Goal: Task Accomplishment & Management: Use online tool/utility

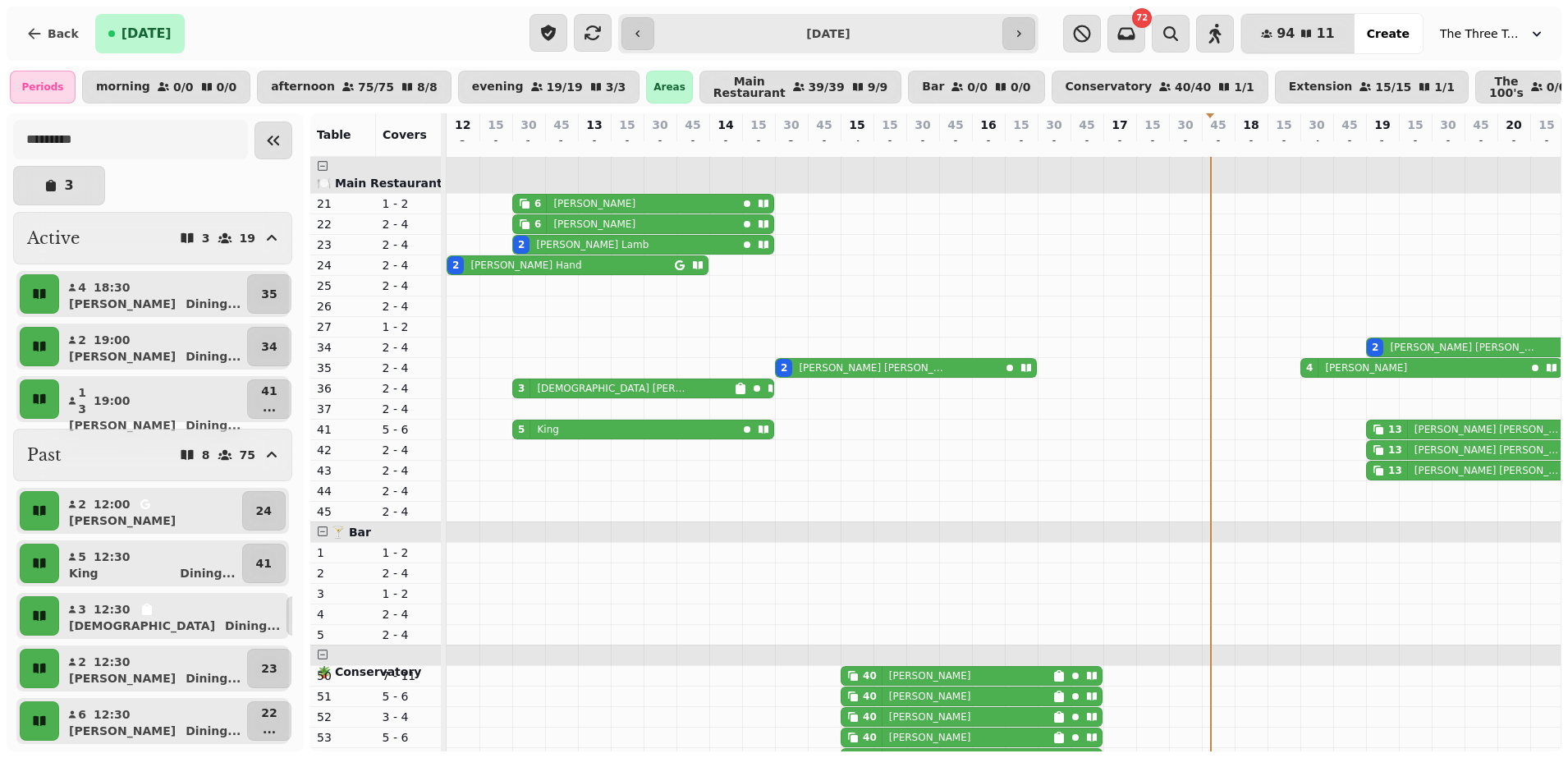
scroll to position [0, 265]
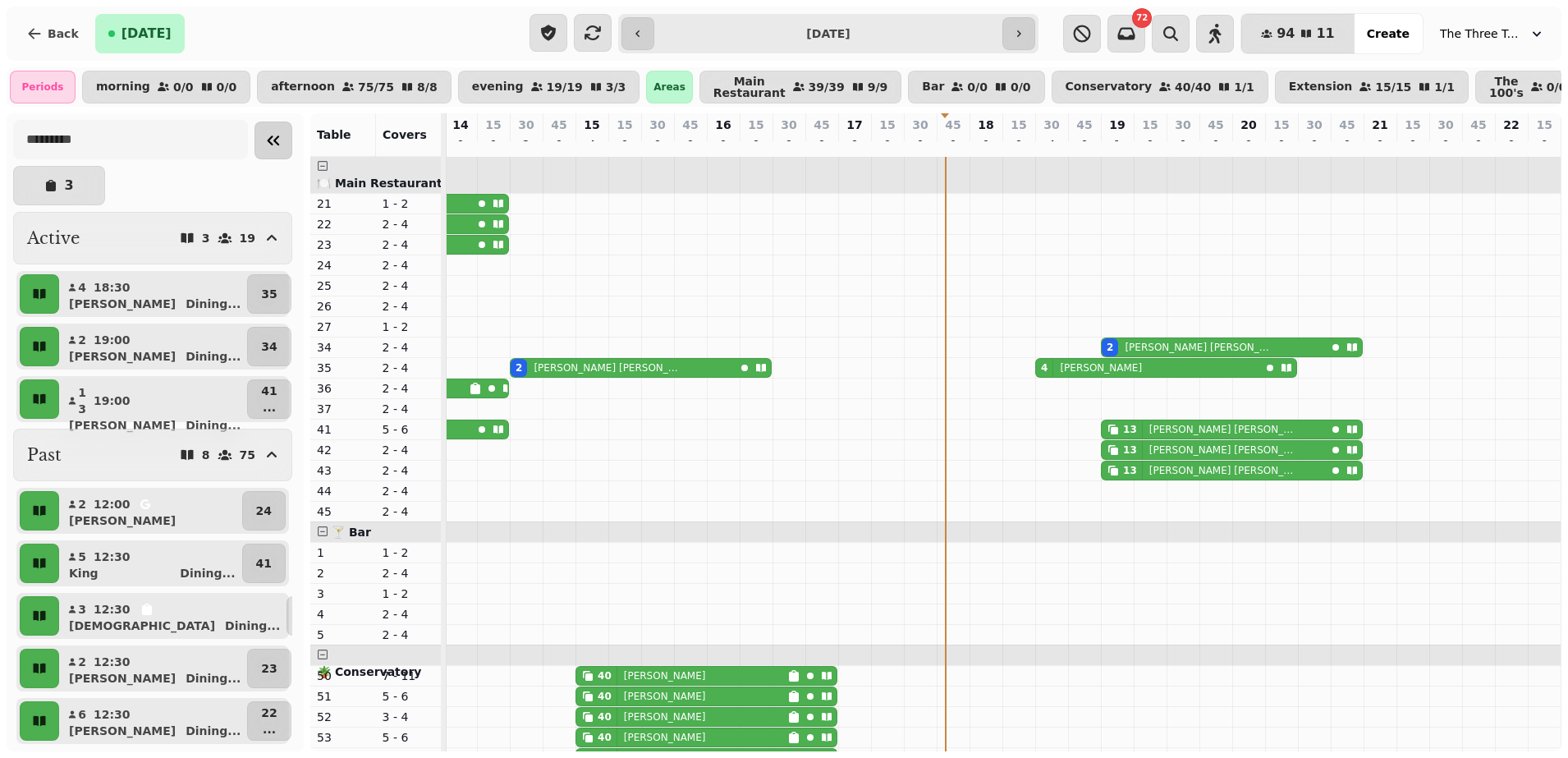
click at [267, 146] on icon "Collapse sidebar" at bounding box center [273, 140] width 13 height 10
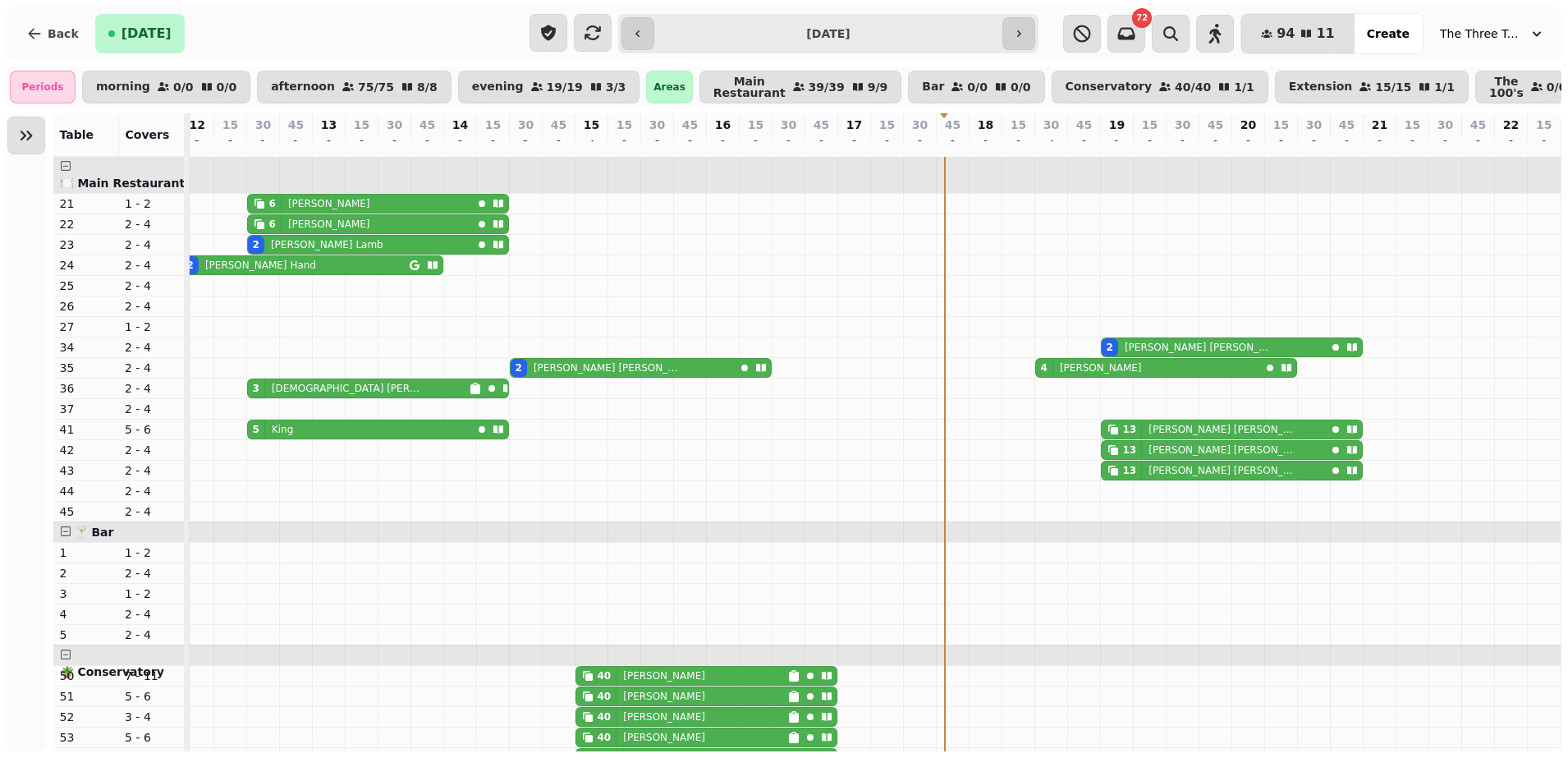
scroll to position [0, 24]
drag, startPoint x: 1038, startPoint y: 29, endPoint x: 1024, endPoint y: 33, distance: 14.6
click at [1024, 33] on div "**********" at bounding box center [828, 34] width 421 height 40
click at [1024, 33] on icon "button" at bounding box center [1019, 34] width 13 height 13
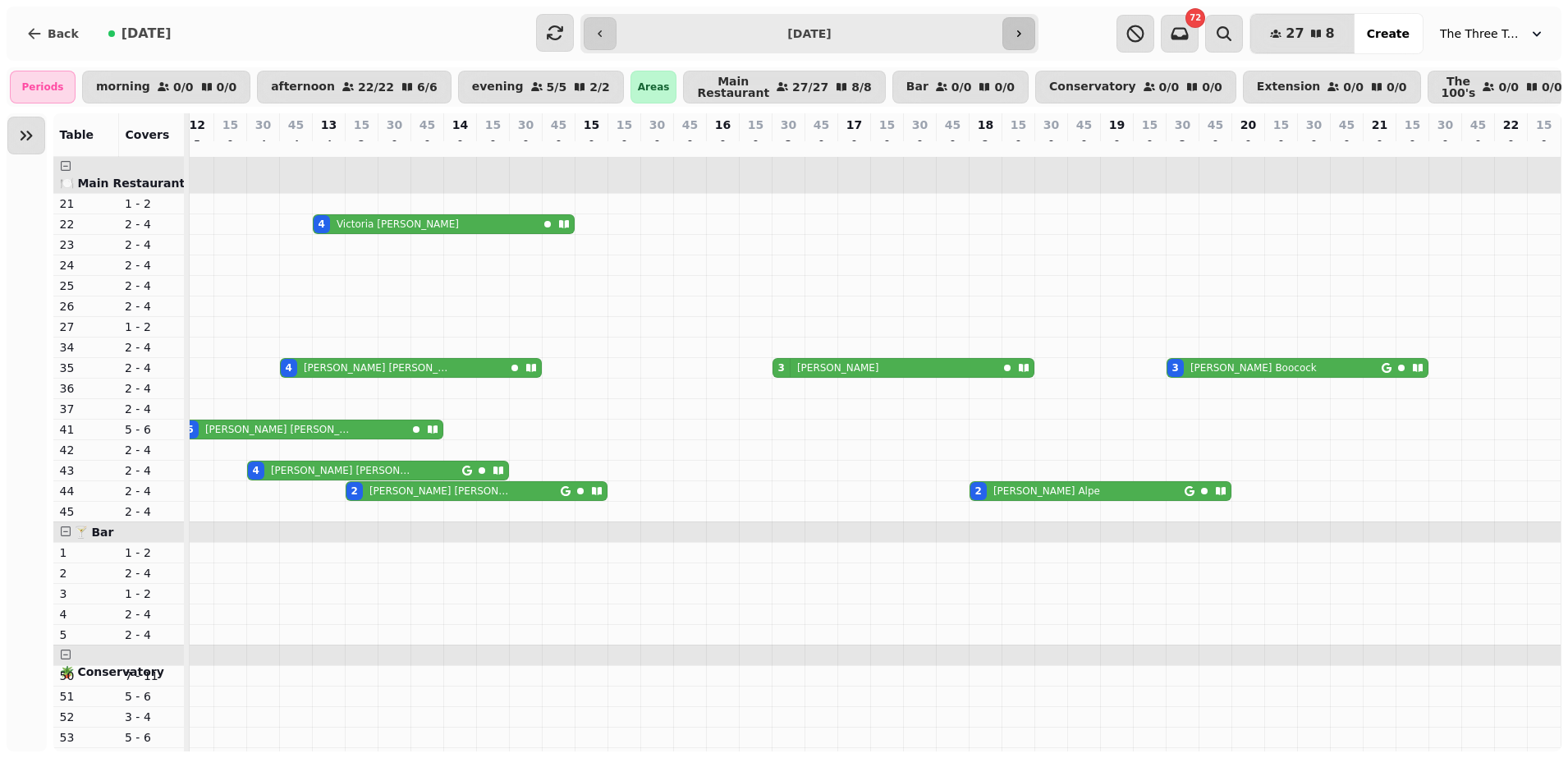
click at [1024, 33] on icon "button" at bounding box center [1019, 34] width 13 height 13
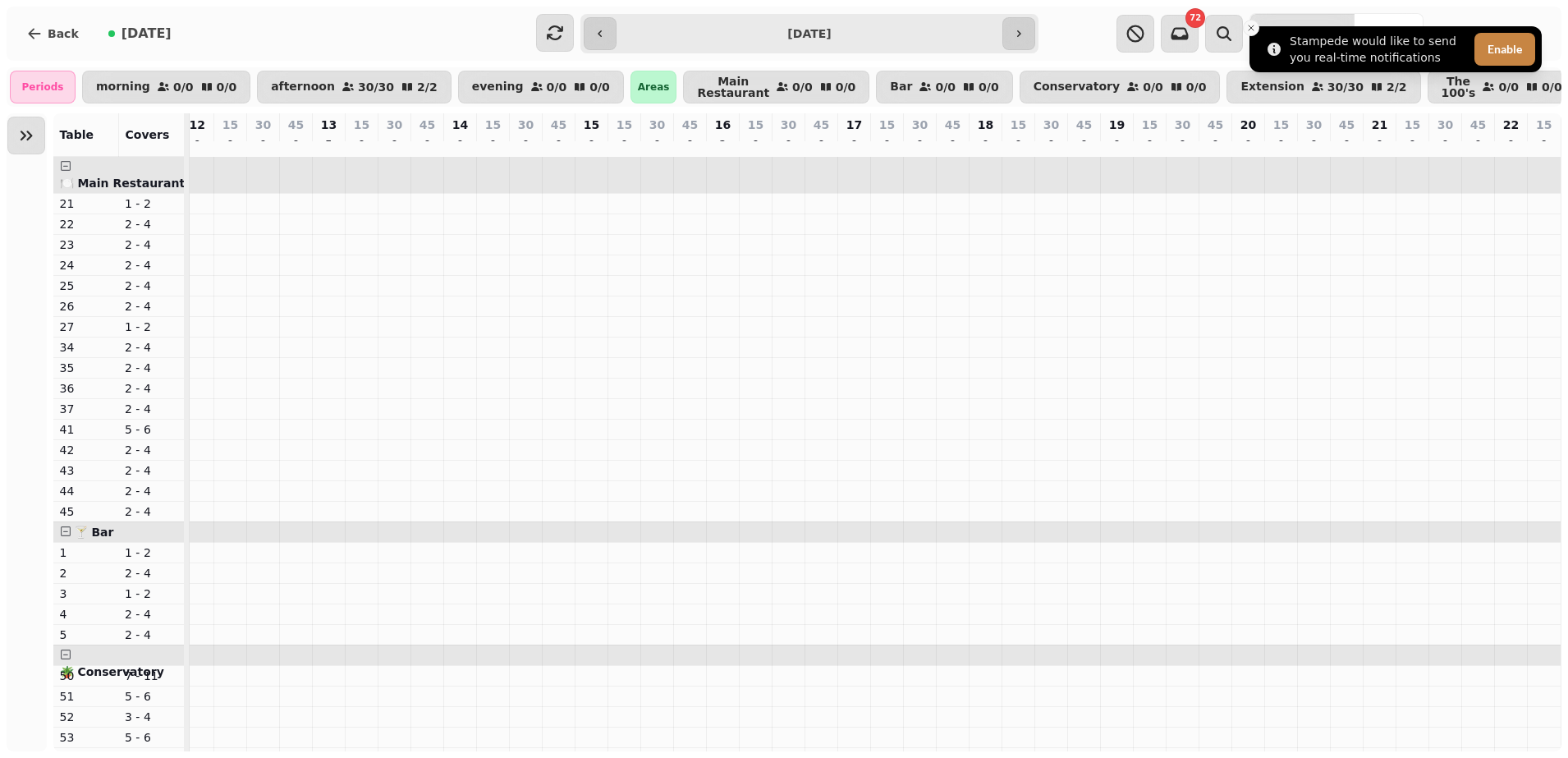
click at [1250, 30] on icon "Close toast" at bounding box center [1251, 28] width 10 height 10
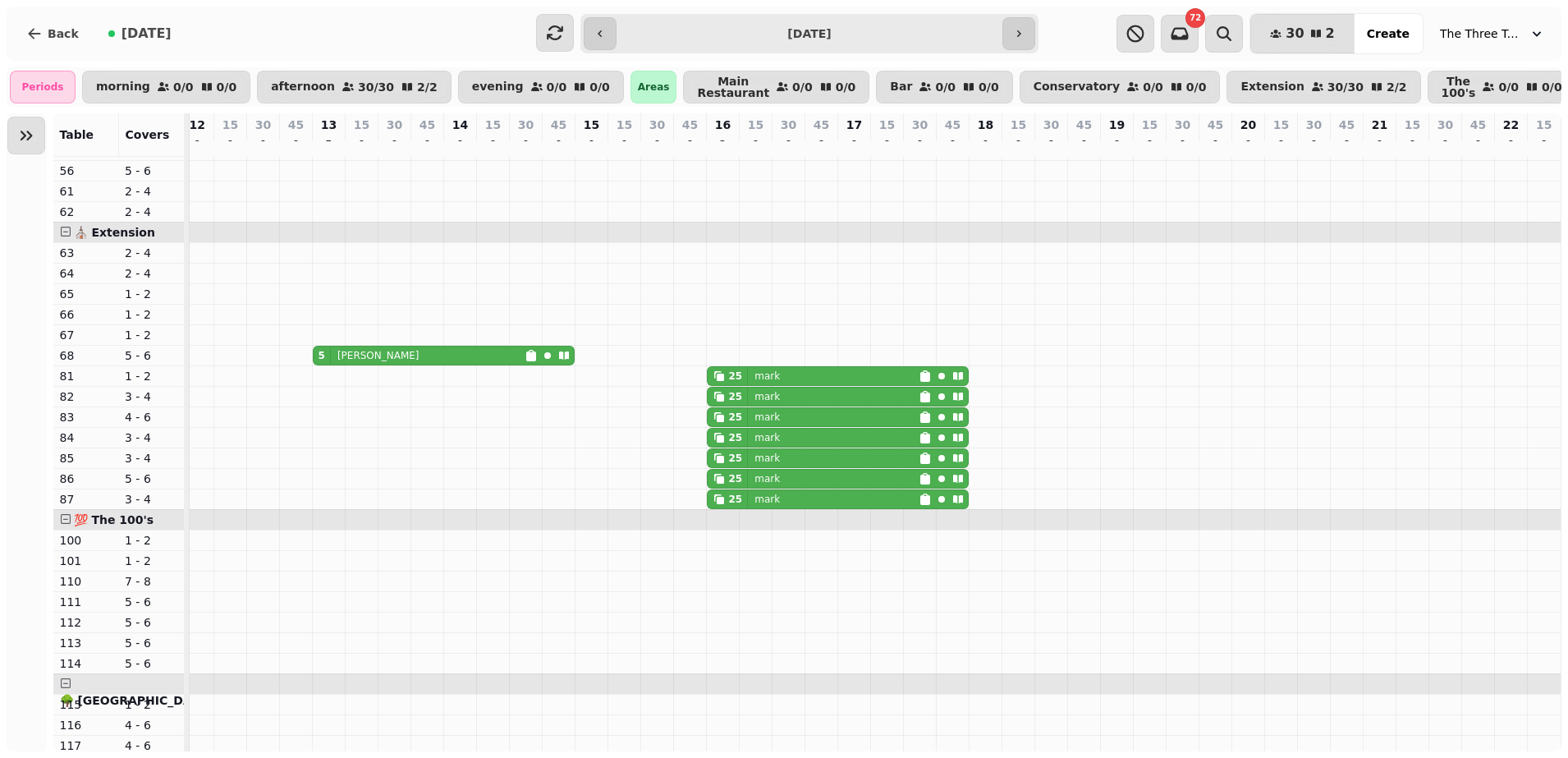
scroll to position [0, 0]
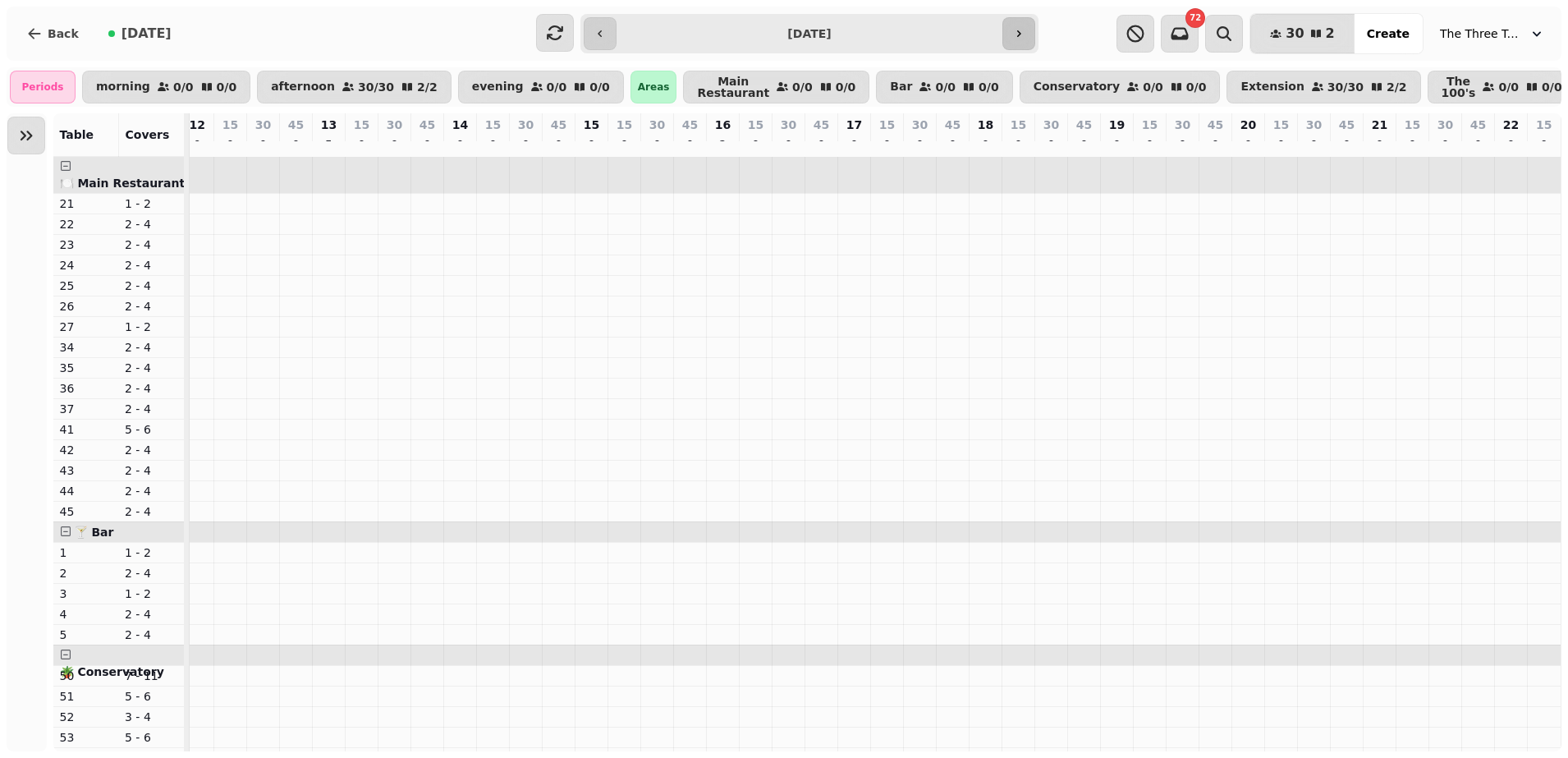
click at [1017, 34] on icon "button" at bounding box center [1019, 34] width 13 height 13
click at [1016, 38] on icon "button" at bounding box center [1019, 34] width 13 height 13
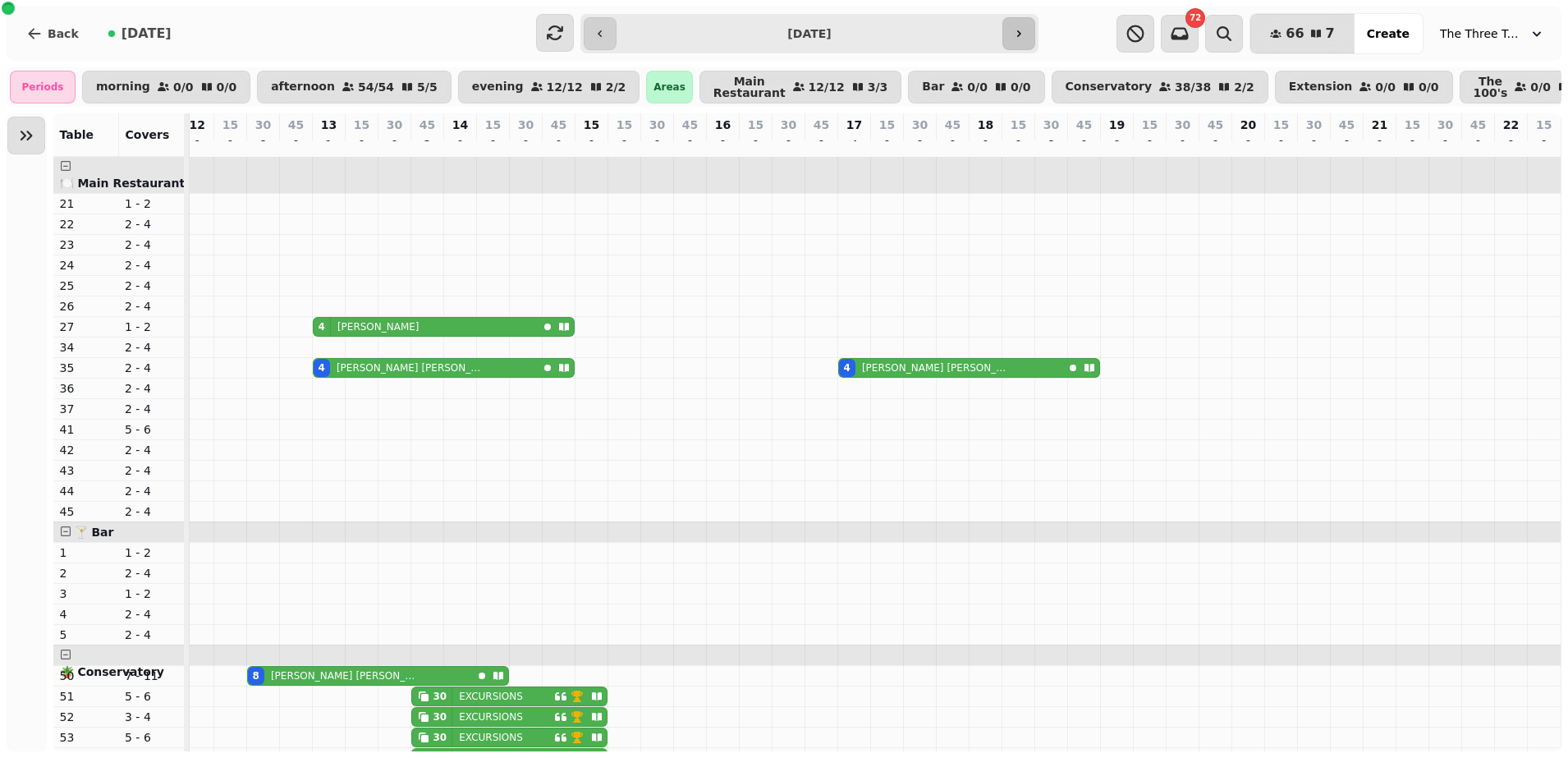
click at [1016, 38] on icon "button" at bounding box center [1019, 34] width 13 height 13
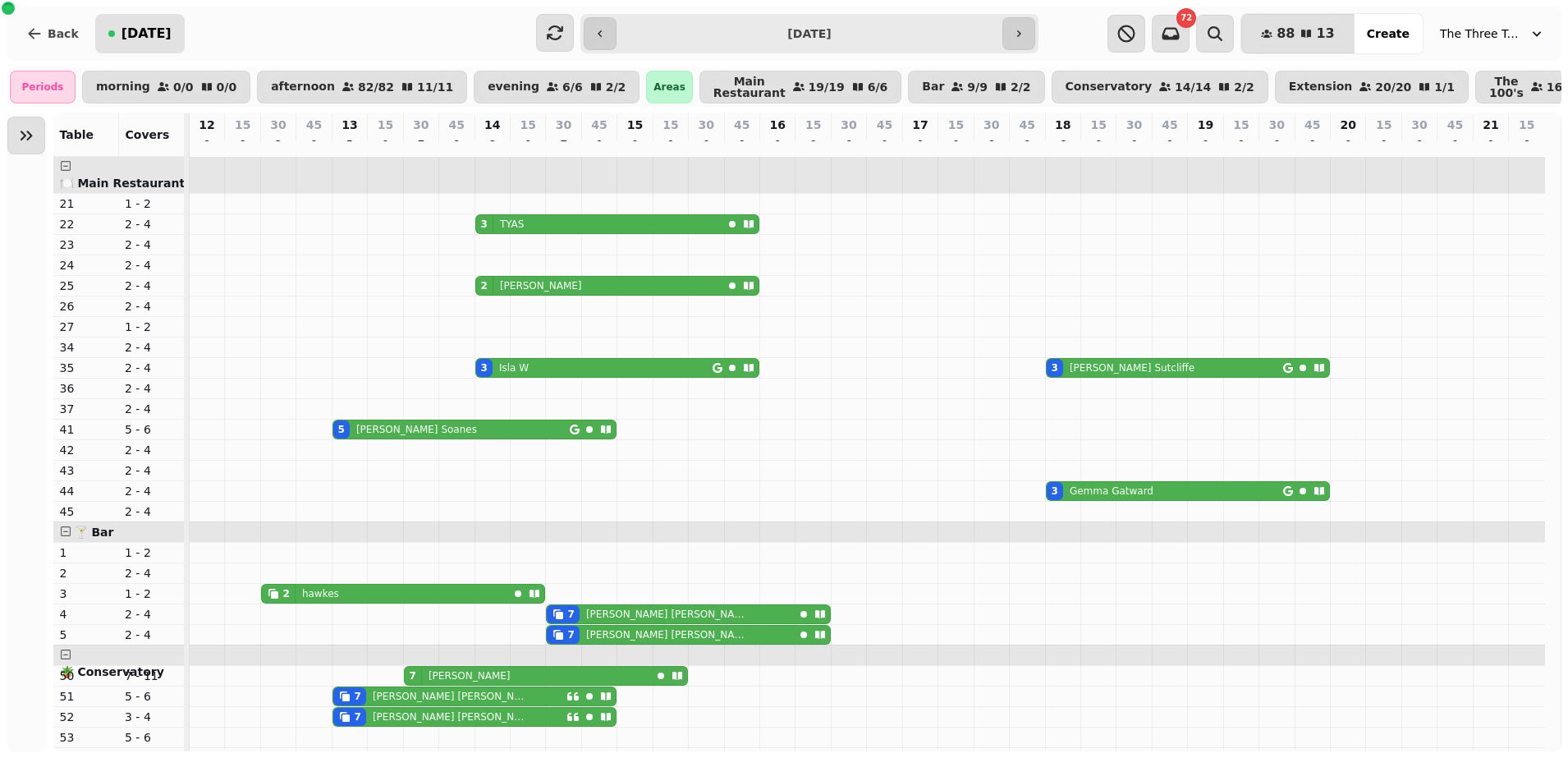
click at [153, 42] on button "[DATE]" at bounding box center [140, 34] width 89 height 40
type input "**********"
